Goal: Task Accomplishment & Management: Use online tool/utility

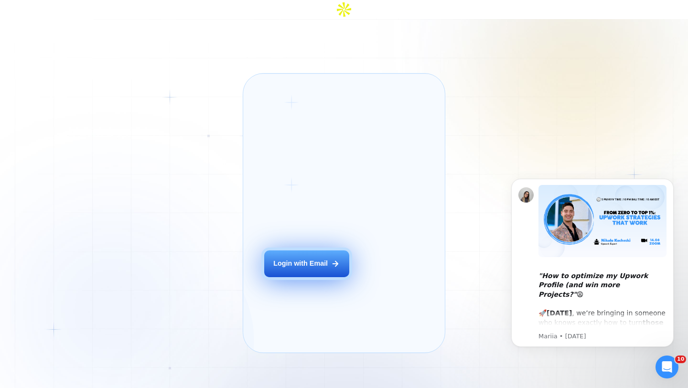
click at [287, 259] on div "Login with Email" at bounding box center [300, 264] width 55 height 10
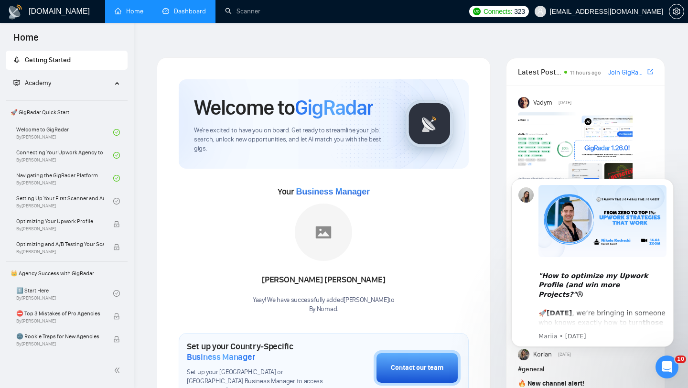
click at [190, 15] on link "Dashboard" at bounding box center [185, 11] width 44 height 8
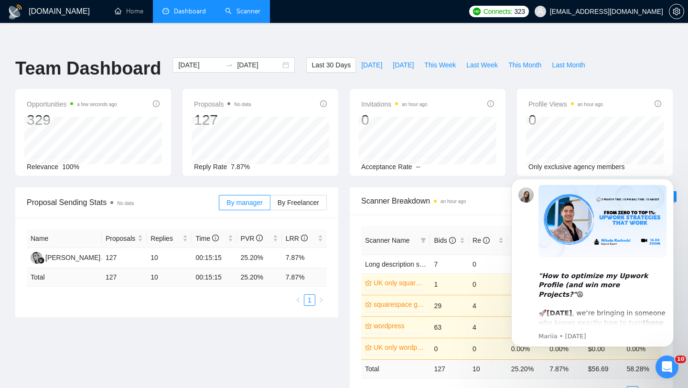
click at [255, 12] on link "Scanner" at bounding box center [242, 11] width 35 height 8
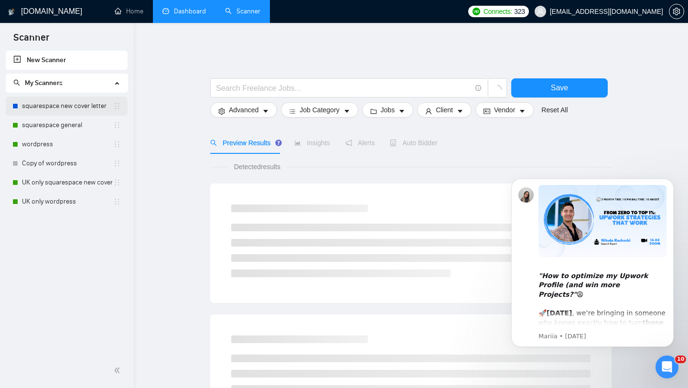
click at [75, 105] on link "squarespace new cover letter" at bounding box center [67, 106] width 91 height 19
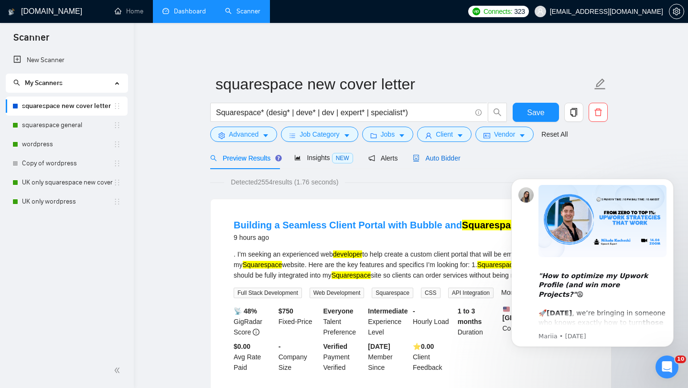
click at [427, 154] on span "Auto Bidder" at bounding box center [436, 158] width 47 height 8
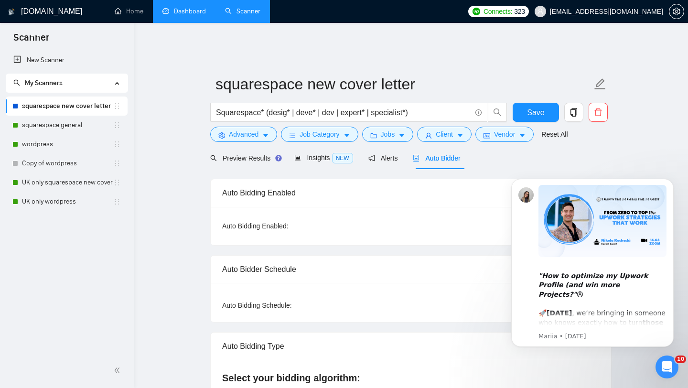
checkbox input "true"
click at [434, 154] on span "Auto Bidder" at bounding box center [436, 158] width 47 height 8
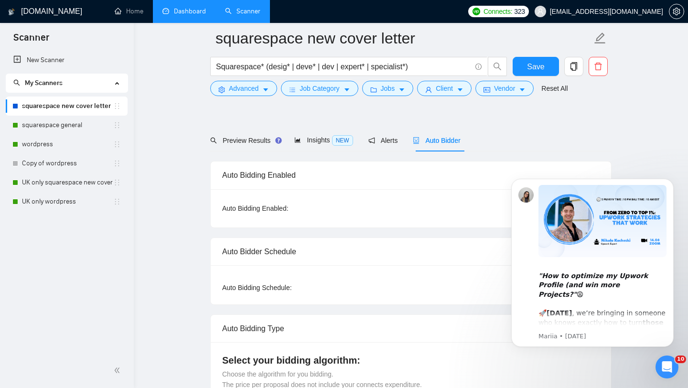
scroll to position [59, 0]
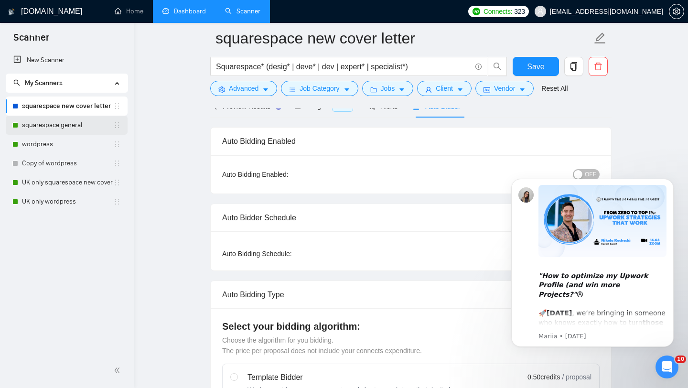
click at [85, 121] on link "squarespace general" at bounding box center [67, 125] width 91 height 19
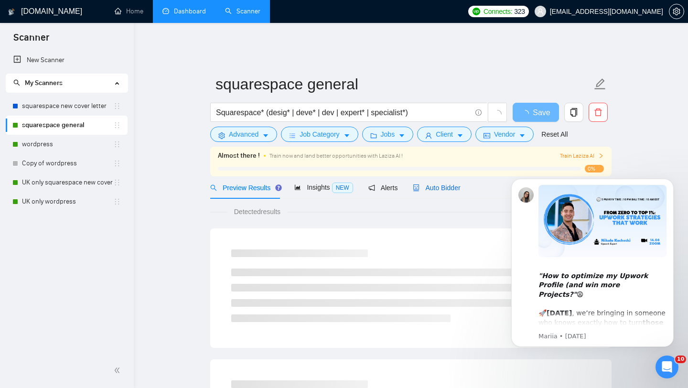
click at [449, 184] on span "Auto Bidder" at bounding box center [436, 188] width 47 height 8
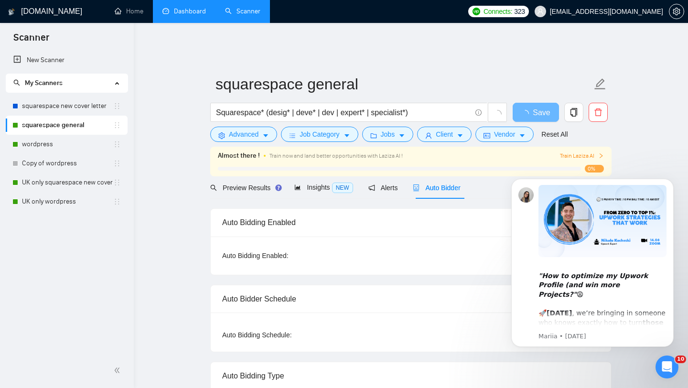
checkbox input "true"
click at [60, 146] on link "wordpress" at bounding box center [67, 144] width 91 height 19
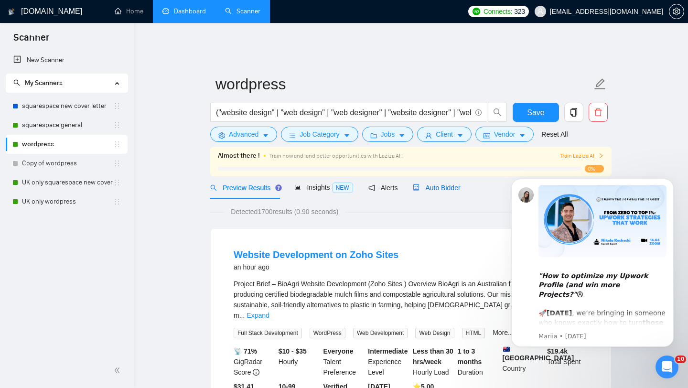
click at [458, 186] on div "Auto Bidder" at bounding box center [436, 188] width 47 height 11
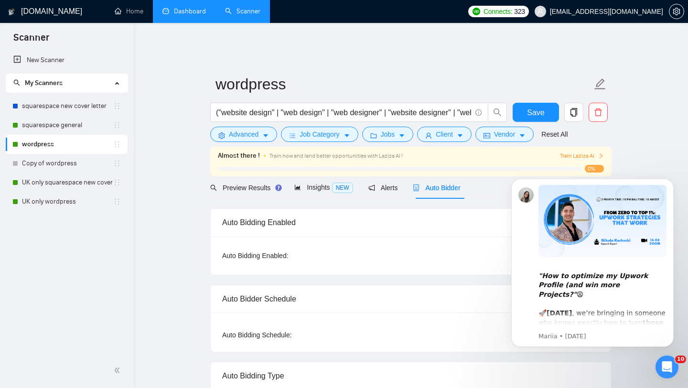
checkbox input "true"
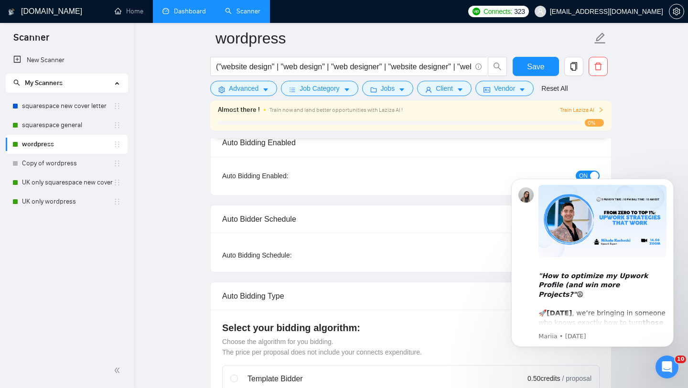
scroll to position [70, 0]
